Goal: Information Seeking & Learning: Learn about a topic

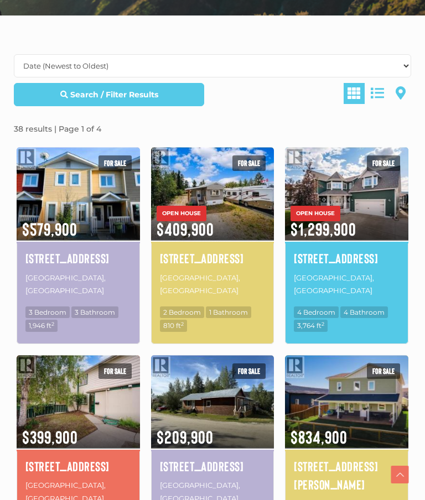
scroll to position [283, 0]
click at [190, 91] on link "Search / Filter Results" at bounding box center [109, 94] width 190 height 23
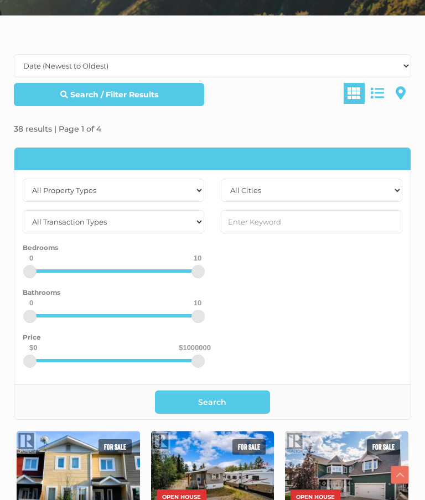
click at [290, 110] on div "Search / Filter Results" at bounding box center [213, 99] width 414 height 32
click at [196, 219] on select "All Transaction Types For Rent For Sale" at bounding box center [113, 221] width 181 height 23
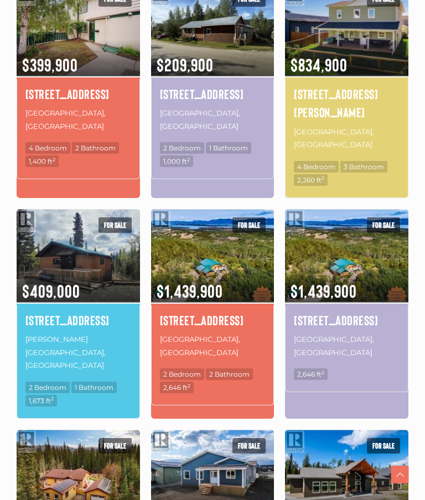
scroll to position [939, 0]
click at [230, 218] on img at bounding box center [212, 255] width 123 height 96
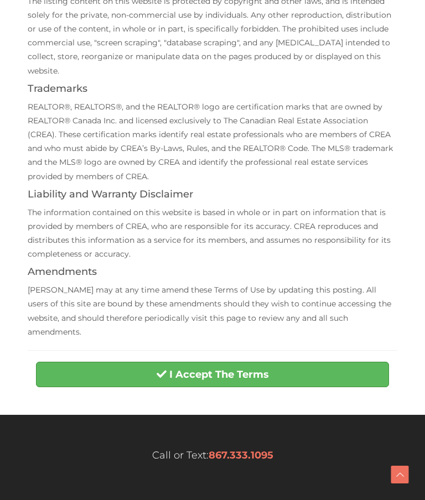
scroll to position [301, 0]
click at [302, 362] on button "I Accept The Terms" at bounding box center [212, 374] width 353 height 25
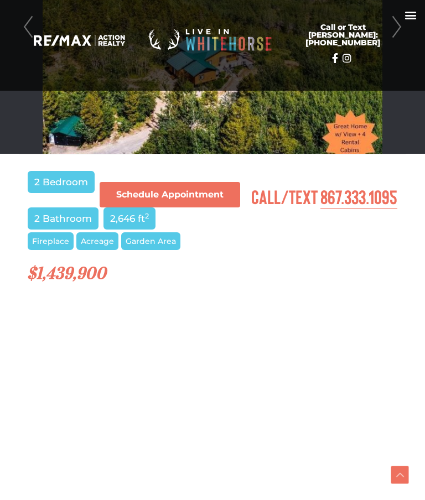
scroll to position [426, 0]
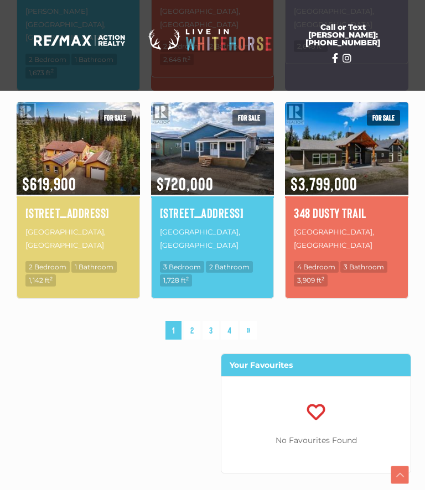
click at [351, 225] on p "[GEOGRAPHIC_DATA], [GEOGRAPHIC_DATA]" at bounding box center [347, 239] width 106 height 28
click at [348, 116] on img at bounding box center [346, 148] width 123 height 96
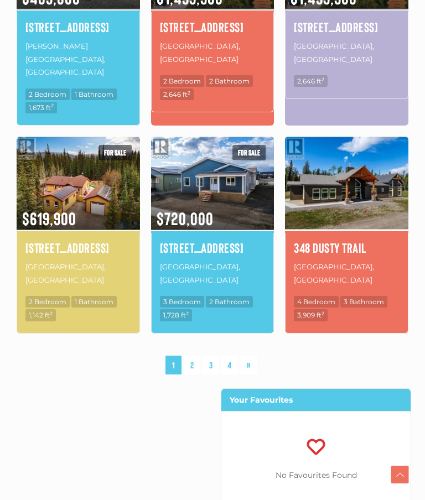
scroll to position [987, 0]
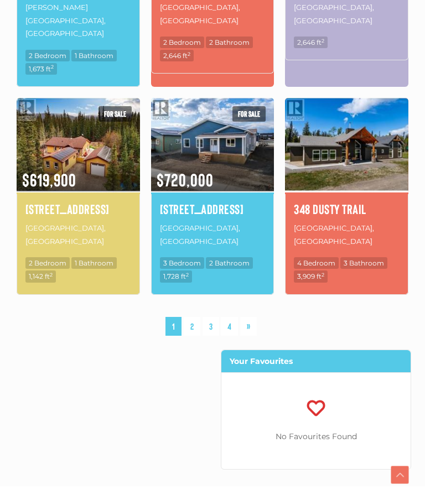
click at [196, 317] on link "2" at bounding box center [192, 326] width 17 height 19
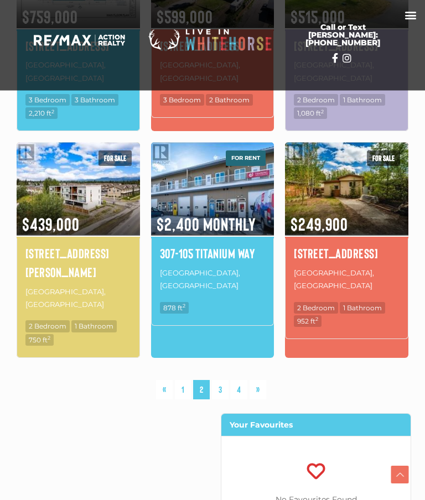
scroll to position [930, 0]
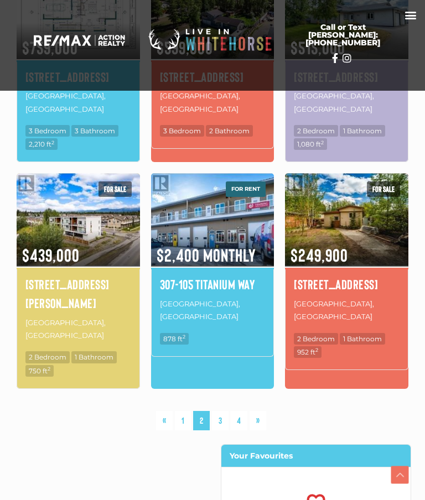
click at [224, 411] on link "3" at bounding box center [220, 420] width 17 height 19
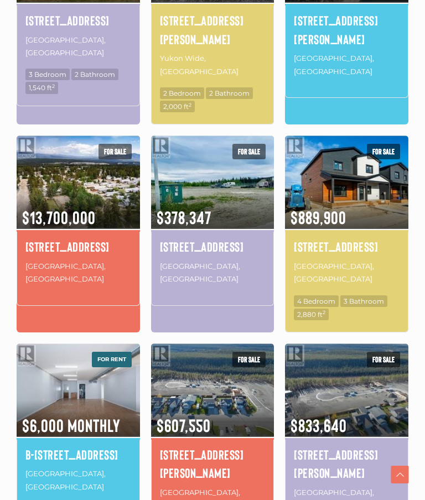
scroll to position [521, 0]
click at [96, 175] on img at bounding box center [78, 182] width 123 height 96
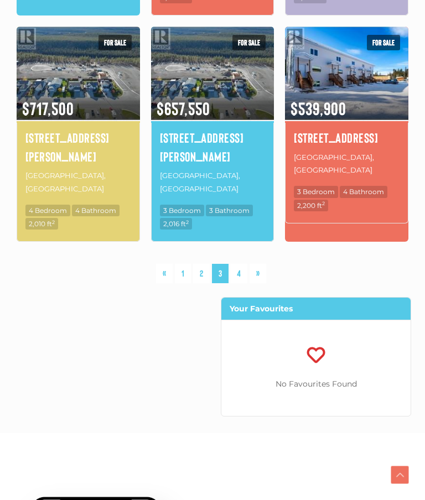
scroll to position [1089, 0]
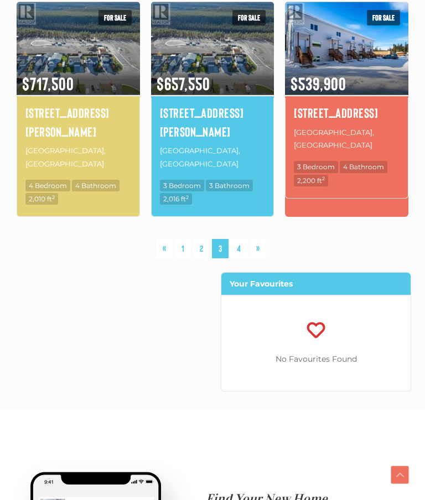
click at [244, 239] on link "4" at bounding box center [238, 248] width 17 height 19
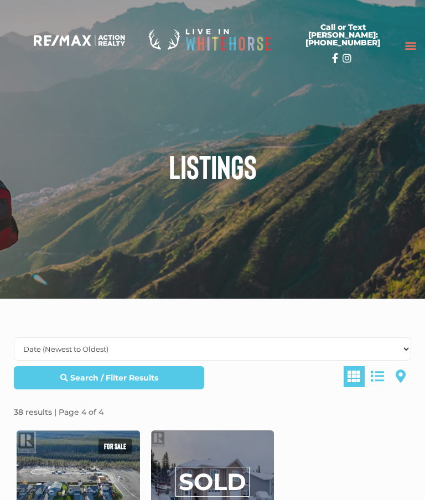
click at [404, 43] on icon "Menu Toggle" at bounding box center [410, 45] width 12 height 12
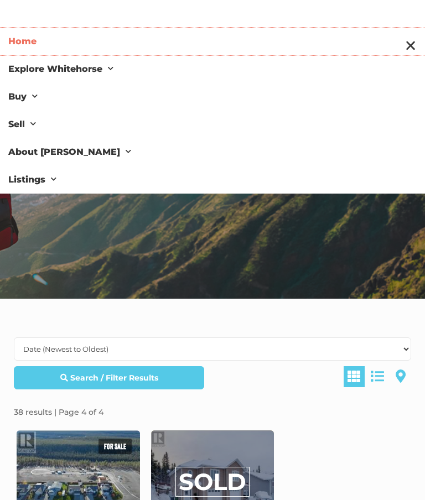
click at [39, 34] on link "Home" at bounding box center [212, 42] width 425 height 28
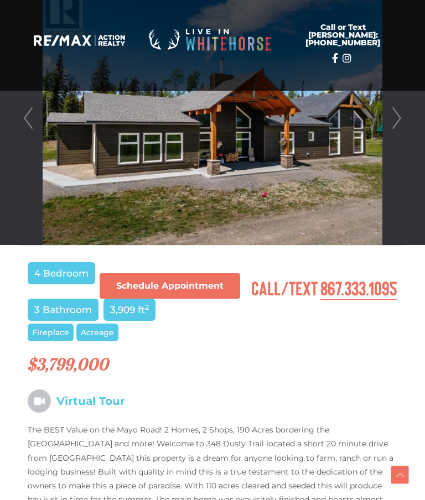
scroll to position [248, 0]
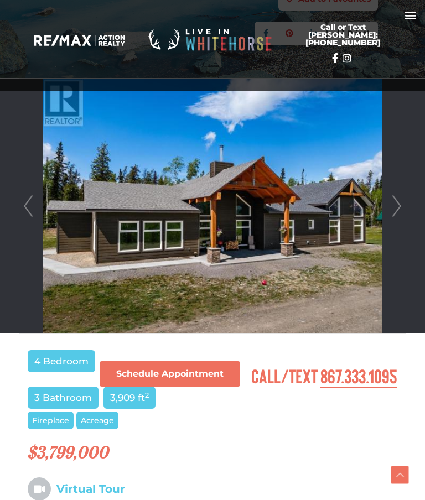
click at [397, 199] on link "Next" at bounding box center [396, 206] width 17 height 254
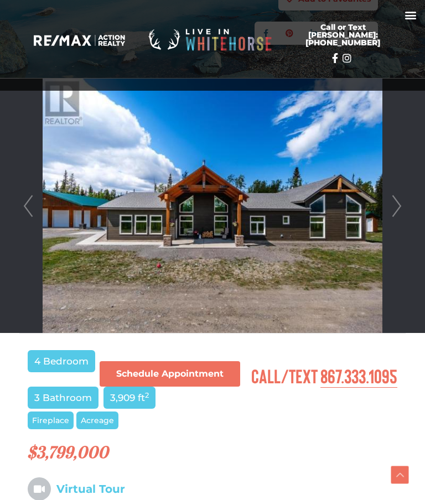
click at [399, 202] on link "Next" at bounding box center [396, 206] width 17 height 254
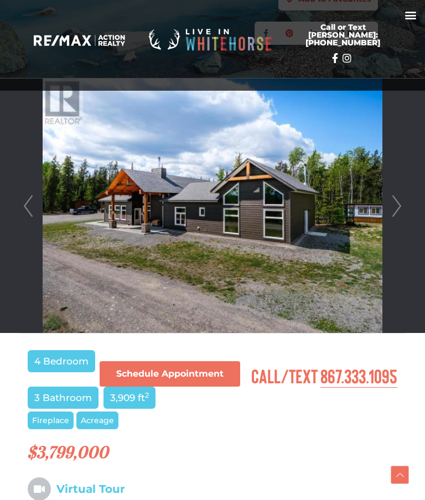
click at [395, 204] on link "Next" at bounding box center [396, 206] width 17 height 254
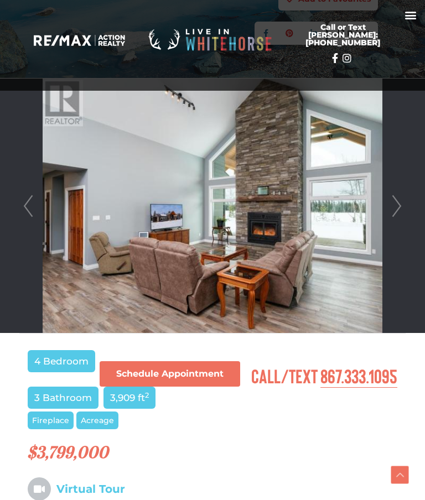
click at [395, 204] on link "Next" at bounding box center [396, 206] width 17 height 254
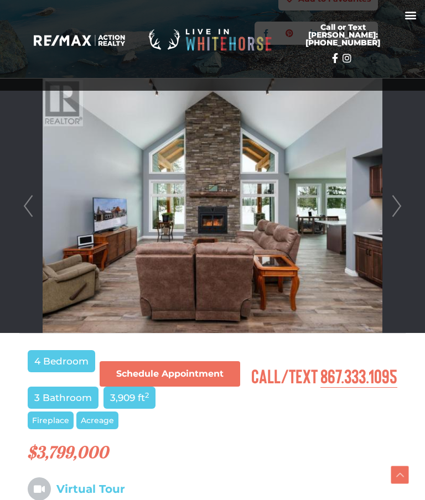
click at [402, 196] on link "Next" at bounding box center [396, 206] width 17 height 254
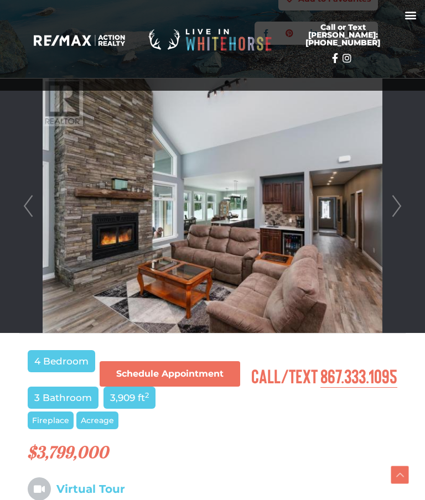
click at [394, 205] on link "Next" at bounding box center [396, 206] width 17 height 254
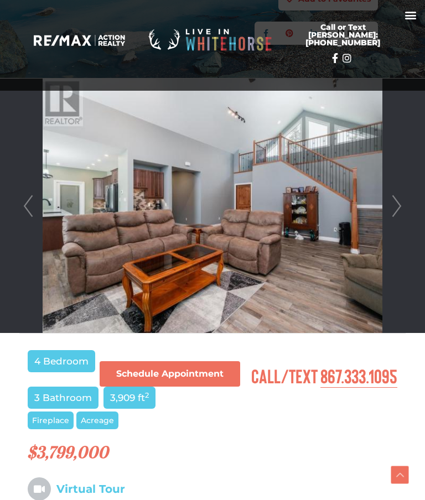
click at [397, 201] on link "Next" at bounding box center [396, 206] width 17 height 254
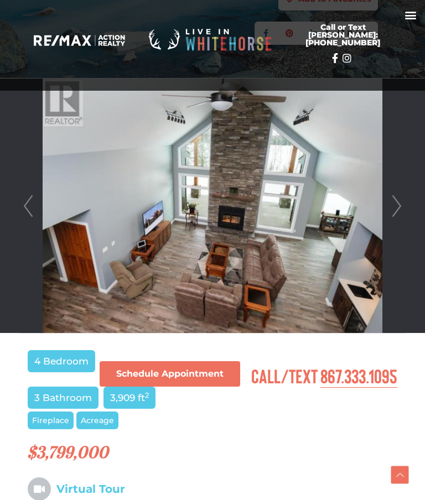
click at [401, 201] on link "Next" at bounding box center [396, 206] width 17 height 254
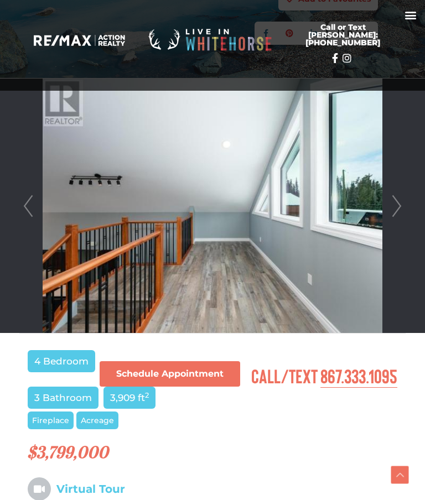
click at [397, 206] on link "Next" at bounding box center [396, 206] width 17 height 254
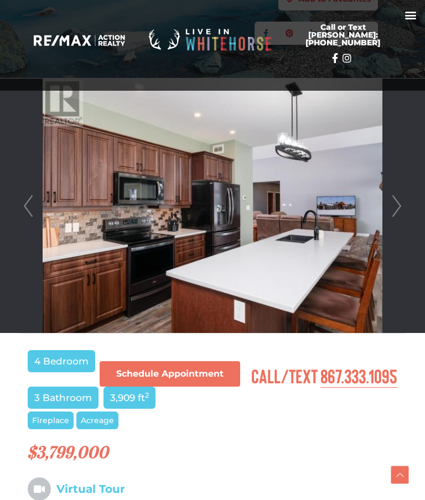
click at [399, 201] on link "Next" at bounding box center [396, 206] width 17 height 254
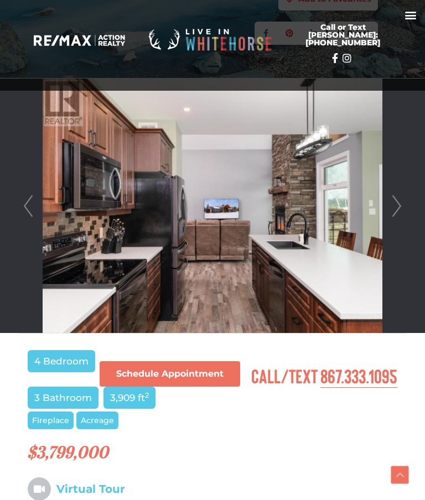
click at [399, 202] on link "Next" at bounding box center [396, 206] width 17 height 254
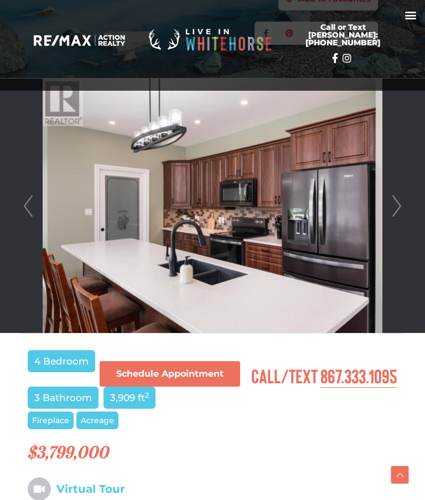
click at [397, 204] on link "Next" at bounding box center [396, 206] width 17 height 254
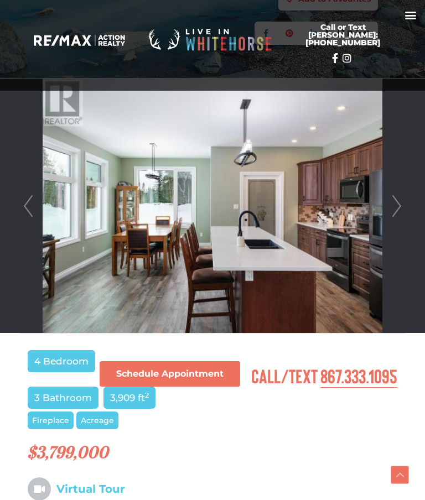
click at [397, 207] on link "Next" at bounding box center [396, 206] width 17 height 254
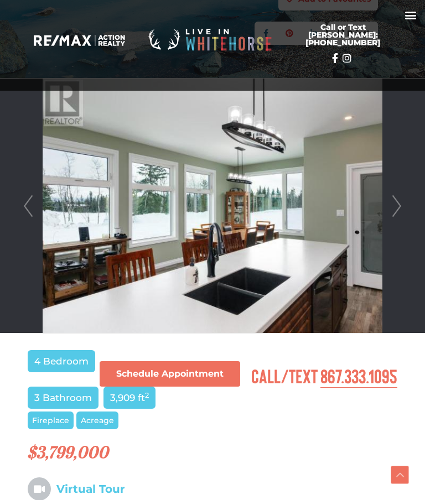
click at [399, 207] on link "Next" at bounding box center [396, 206] width 17 height 254
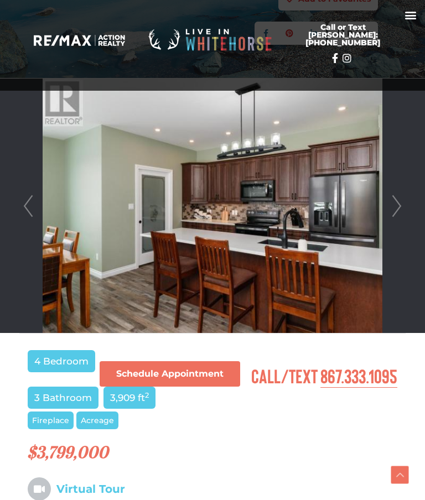
click at [402, 199] on link "Next" at bounding box center [396, 206] width 17 height 254
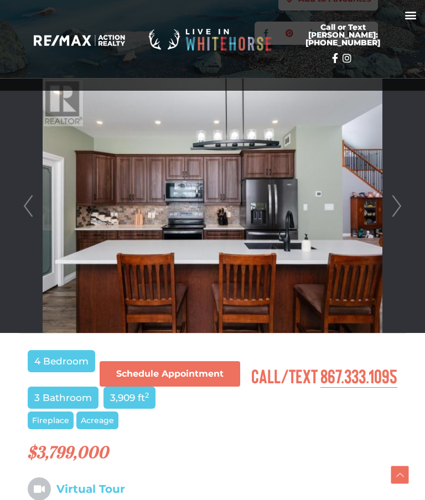
click at [398, 205] on link "Next" at bounding box center [396, 206] width 17 height 254
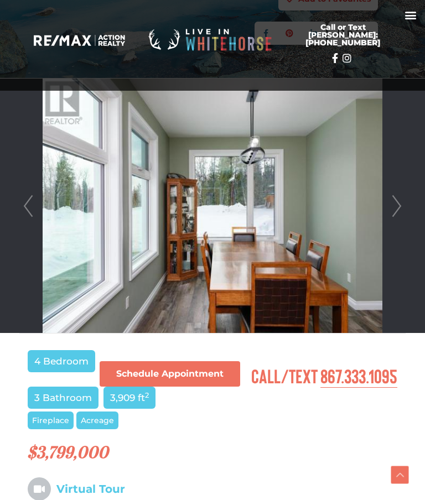
click at [400, 205] on link "Next" at bounding box center [396, 206] width 17 height 254
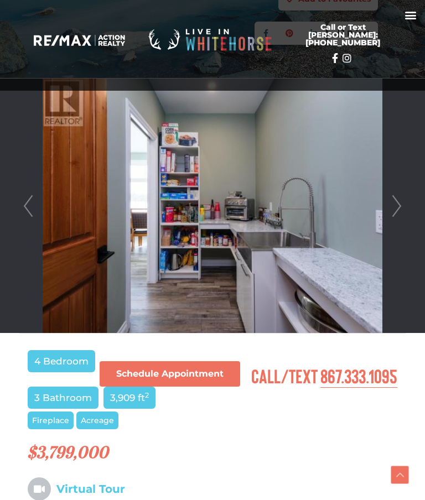
click at [397, 200] on link "Next" at bounding box center [396, 206] width 17 height 254
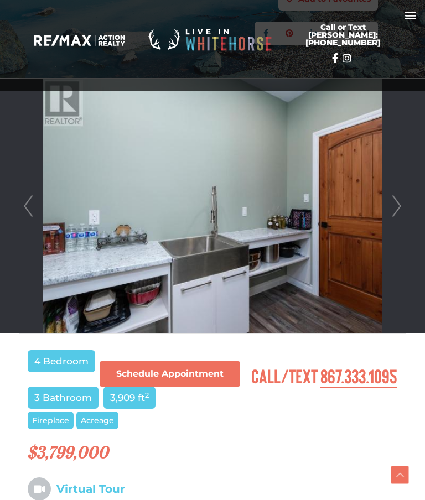
click at [400, 205] on link "Next" at bounding box center [396, 206] width 17 height 254
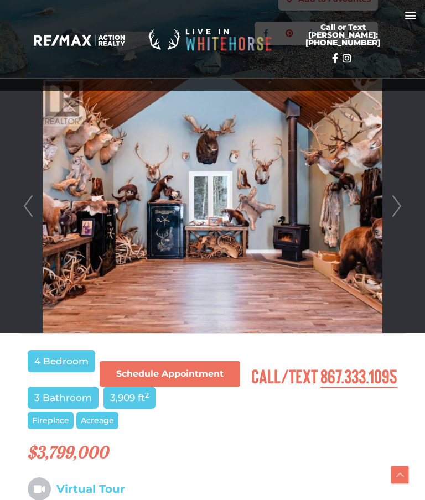
click at [33, 207] on link "Prev" at bounding box center [28, 206] width 17 height 254
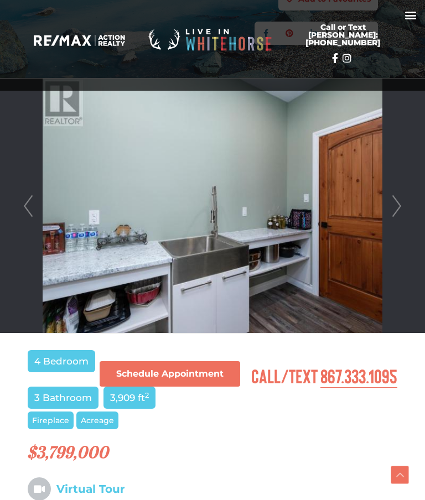
click at [397, 201] on link "Next" at bounding box center [396, 206] width 17 height 254
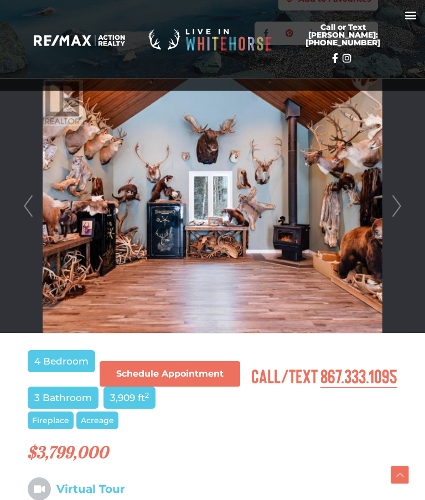
click at [402, 200] on link "Next" at bounding box center [396, 206] width 17 height 254
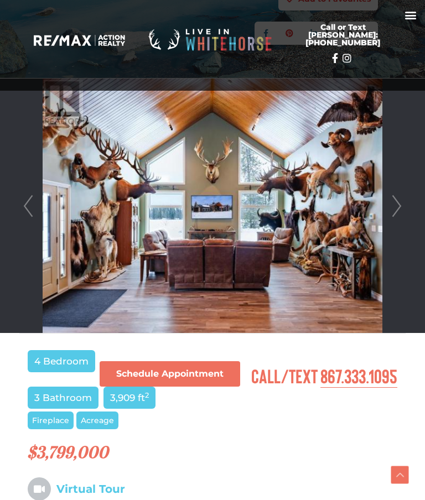
click at [396, 202] on link "Next" at bounding box center [396, 206] width 17 height 254
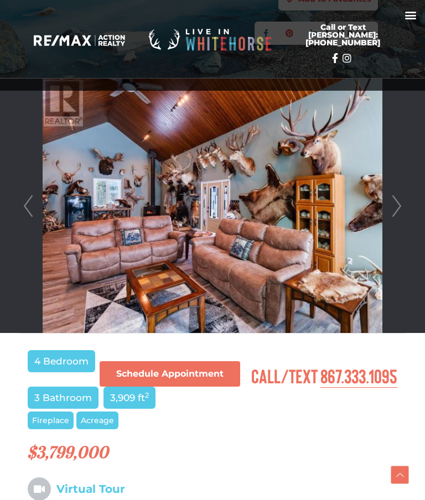
click at [393, 200] on link "Next" at bounding box center [396, 206] width 17 height 254
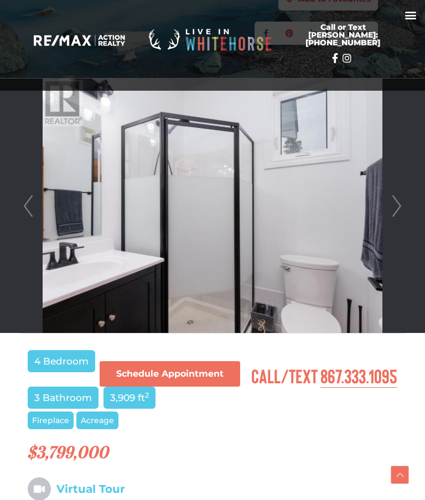
click at [392, 205] on link "Next" at bounding box center [396, 206] width 17 height 254
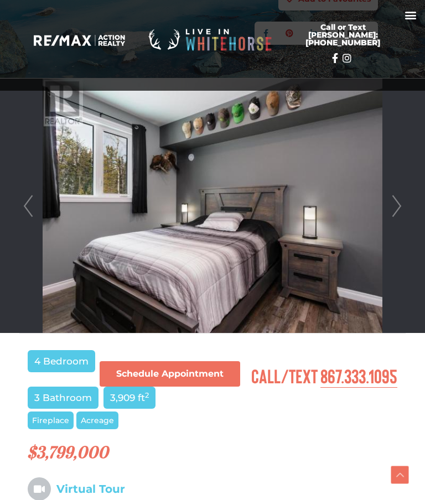
click at [395, 206] on link "Next" at bounding box center [396, 206] width 17 height 254
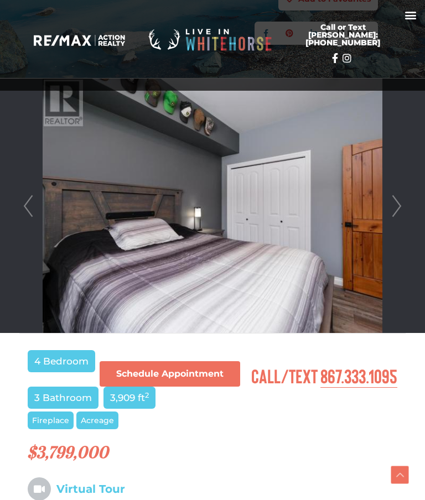
click at [395, 199] on link "Next" at bounding box center [396, 206] width 17 height 254
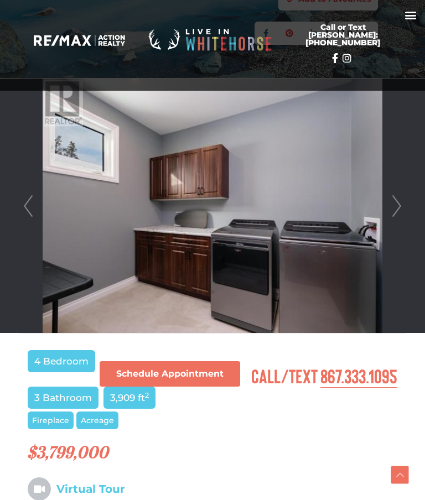
click at [393, 202] on link "Next" at bounding box center [396, 206] width 17 height 254
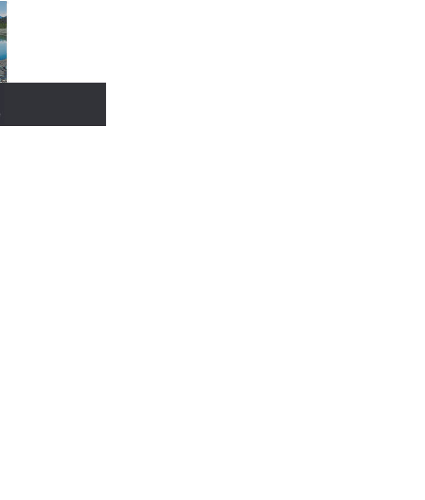
scroll to position [0, 406]
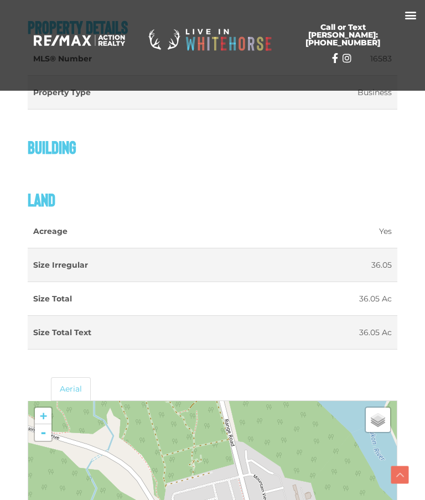
scroll to position [912, 0]
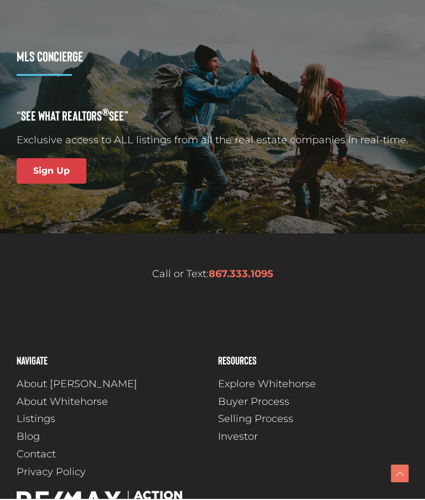
scroll to position [3370, 0]
